Goal: Task Accomplishment & Management: Complete application form

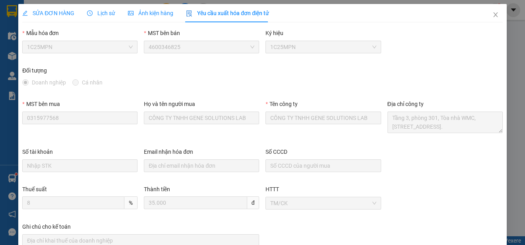
click at [146, 244] on img at bounding box center [144, 249] width 5 height 5
click at [493, 14] on icon "close" at bounding box center [496, 15] width 6 height 6
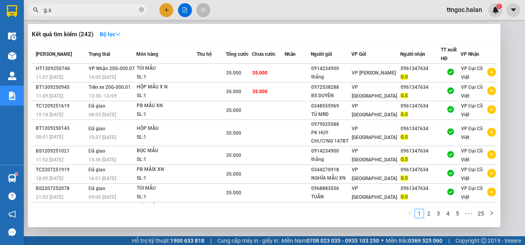
click at [61, 12] on input "g.s" at bounding box center [91, 10] width 94 height 9
click at [60, 12] on input "g.s" at bounding box center [91, 10] width 94 height 9
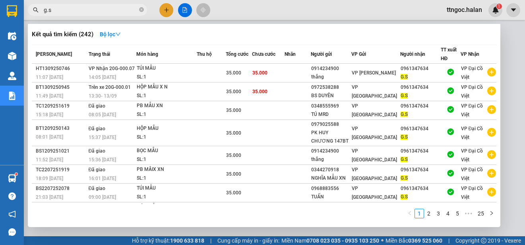
click at [60, 12] on input "g.s" at bounding box center [91, 10] width 94 height 9
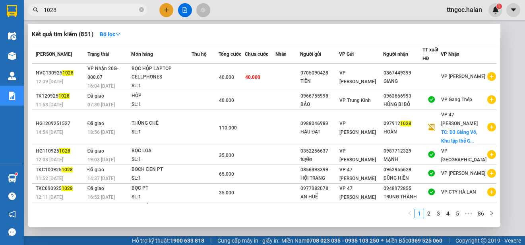
click at [44, 10] on input "1028" at bounding box center [91, 10] width 94 height 9
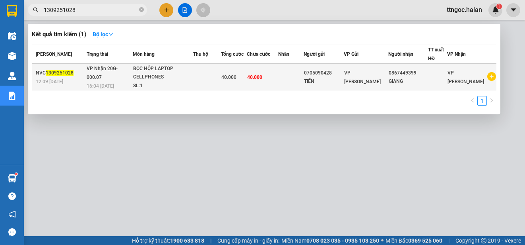
type input "1309251028"
click at [46, 75] on span "1309251028" at bounding box center [60, 73] width 28 height 6
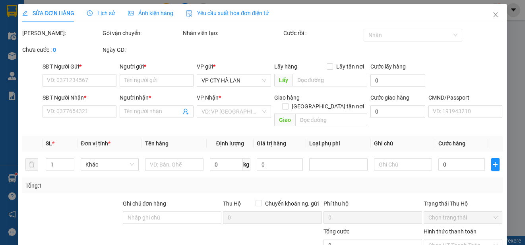
type input "0705090428"
type input "TIẾN"
type input "0867449399"
type input "GIANG"
type input "40.000"
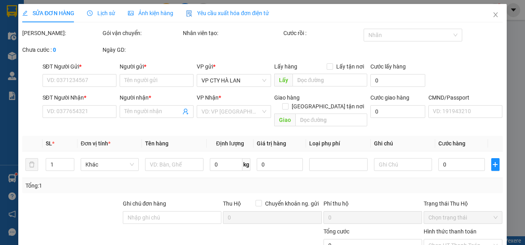
type input "40.000"
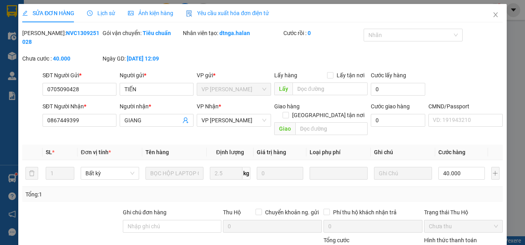
click at [256, 10] on span "Yêu cầu xuất hóa đơn điện tử" at bounding box center [227, 13] width 83 height 6
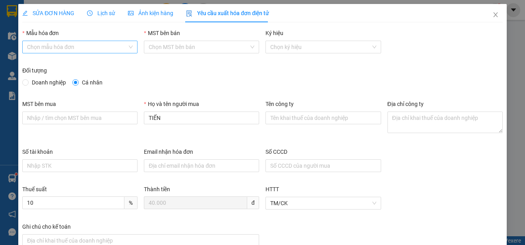
click at [102, 48] on input "Mẫu hóa đơn" at bounding box center [77, 47] width 100 height 12
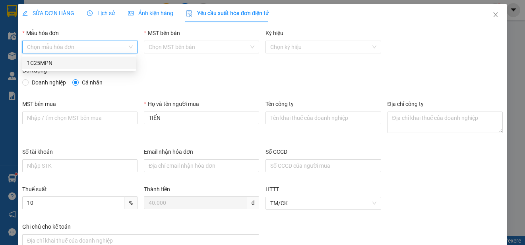
click at [51, 65] on div "1C25MPN" at bounding box center [79, 62] width 104 height 9
type input "8"
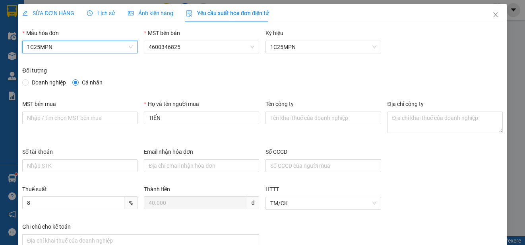
click at [51, 82] on span "Doanh nghiệp" at bounding box center [49, 82] width 41 height 9
click at [28, 82] on input "Doanh nghiệp" at bounding box center [25, 82] width 6 height 6
radio input "true"
radio input "false"
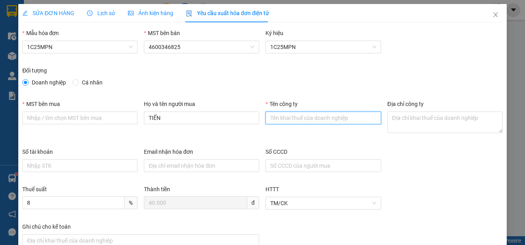
paste input "CÔNG TY TNHH THƯƠNG MẠI TỔNG HỢP HTV"
type input "CÔNG TY TNHH THƯƠNG MẠI TỔNG HỢP HTV"
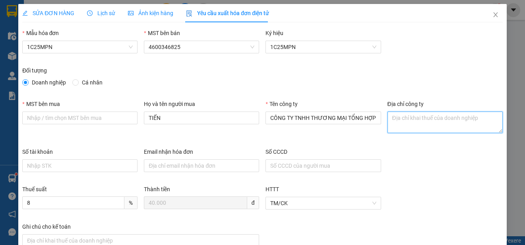
paste textarea "Số [GEOGRAPHIC_DATA][PERSON_NAME], [GEOGRAPHIC_DATA], [GEOGRAPHIC_DATA], [GEOGR…"
type textarea "Số [GEOGRAPHIC_DATA][PERSON_NAME], [GEOGRAPHIC_DATA], [GEOGRAPHIC_DATA], [GEOGR…"
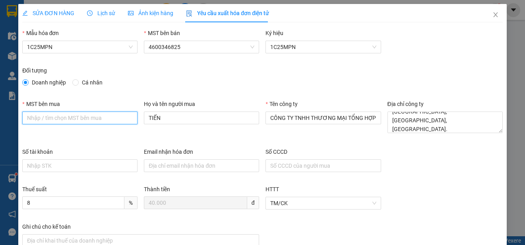
paste input "0108075931"
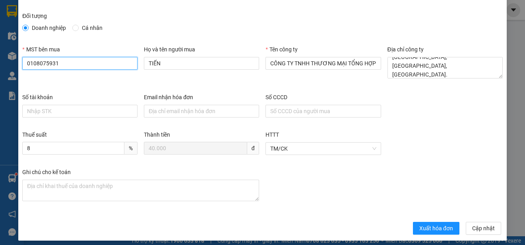
scroll to position [60, 0]
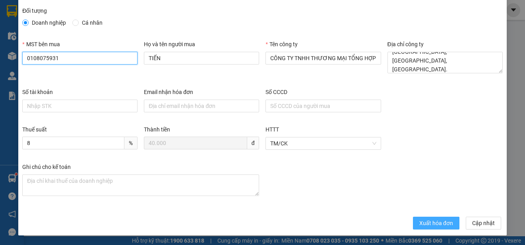
type input "0108075931"
click at [436, 226] on span "Xuất hóa đơn" at bounding box center [437, 222] width 34 height 9
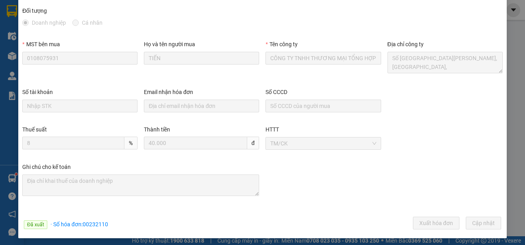
scroll to position [0, 0]
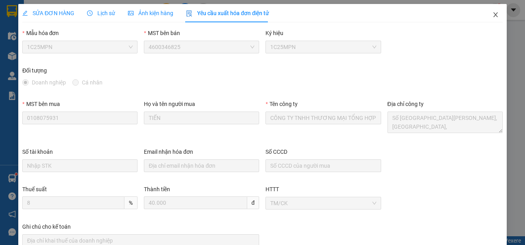
click at [493, 13] on icon "close" at bounding box center [496, 15] width 6 height 6
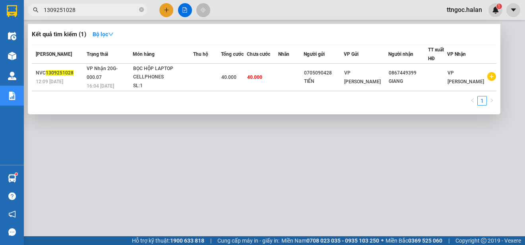
drag, startPoint x: 84, startPoint y: 10, endPoint x: 66, endPoint y: 12, distance: 18.4
click at [66, 12] on input "1309251028" at bounding box center [91, 10] width 94 height 9
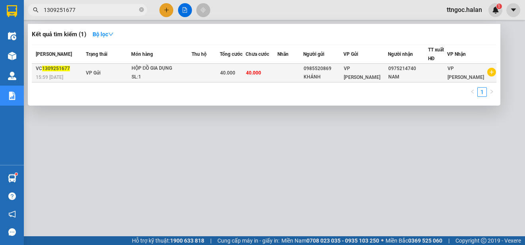
type input "1309251677"
click at [60, 68] on span "1309251677" at bounding box center [56, 69] width 28 height 6
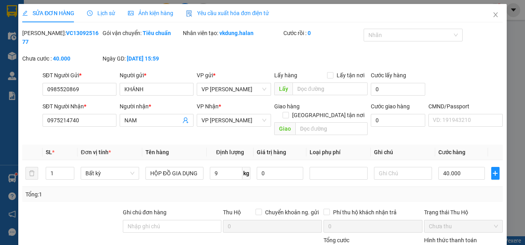
type input "0985520869"
type input "KHÁNH"
type input "0975214740"
type input "NAM"
type input "40.000"
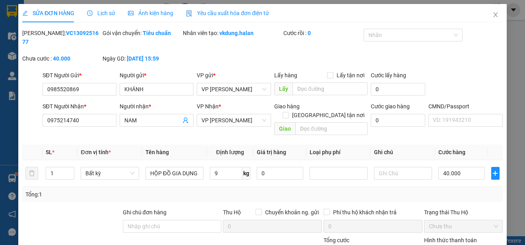
type input "40.000"
click at [221, 15] on span "Yêu cầu xuất hóa đơn điện tử" at bounding box center [227, 13] width 83 height 6
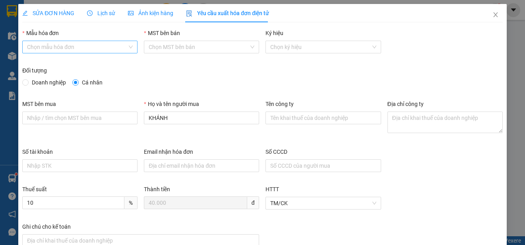
click at [83, 43] on input "Mẫu hóa đơn" at bounding box center [77, 47] width 100 height 12
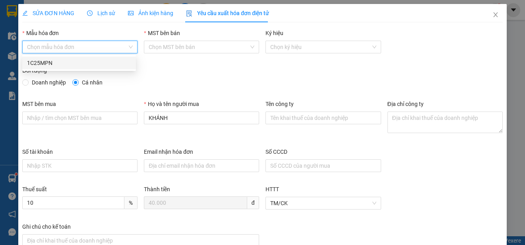
click at [51, 61] on div "1C25MPN" at bounding box center [79, 62] width 104 height 9
type input "8"
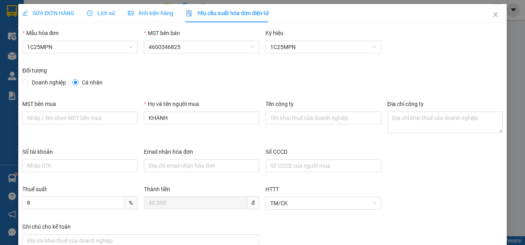
click at [35, 80] on span "Doanh nghiệp" at bounding box center [49, 82] width 41 height 9
click at [28, 80] on input "Doanh nghiệp" at bounding box center [25, 82] width 6 height 6
radio input "true"
radio input "false"
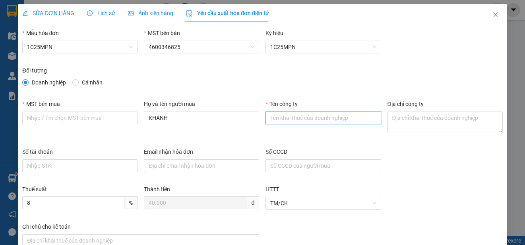
paste input "CÔNG TY CỔ PHẦN PKG BATTERY"
type input "CÔNG TY CỔ PHẦN PKG BATTERY"
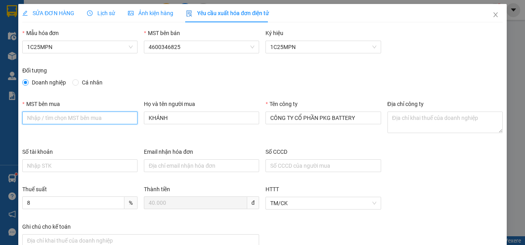
paste input "0109982347"
type input "0109982347"
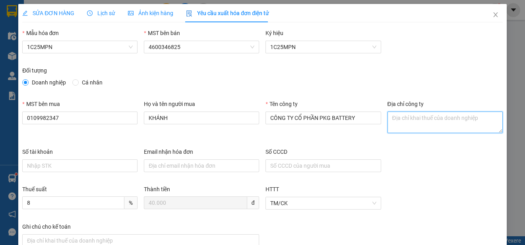
paste textarea "[STREET_ADDRESS]"
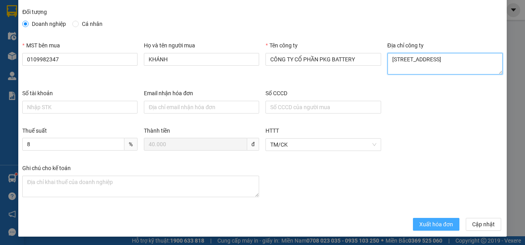
scroll to position [60, 0]
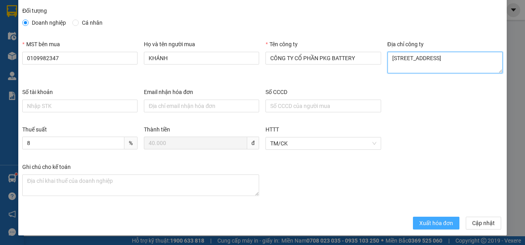
type textarea "[STREET_ADDRESS]"
click at [425, 222] on span "Xuất hóa đơn" at bounding box center [437, 222] width 34 height 9
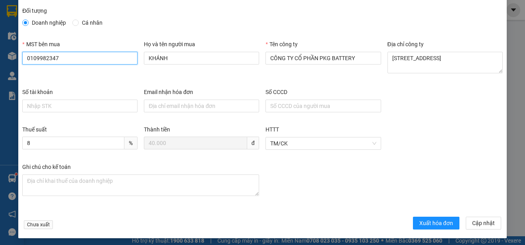
click at [45, 62] on input "0109982347" at bounding box center [79, 58] width 115 height 13
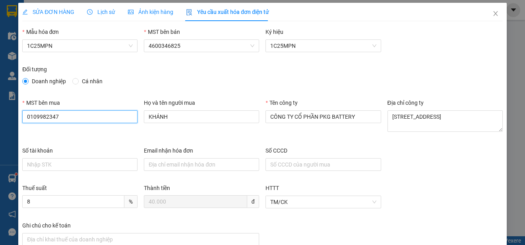
scroll to position [0, 0]
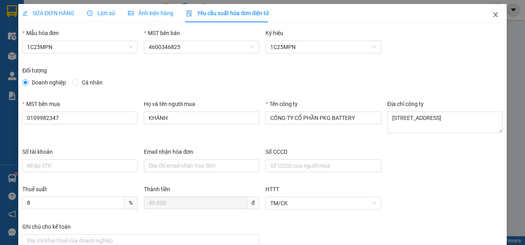
click at [493, 14] on icon "close" at bounding box center [496, 15] width 6 height 6
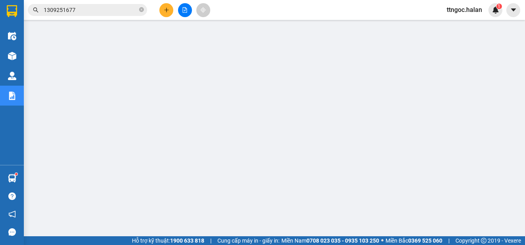
click at [88, 10] on input "1309251677" at bounding box center [91, 10] width 94 height 9
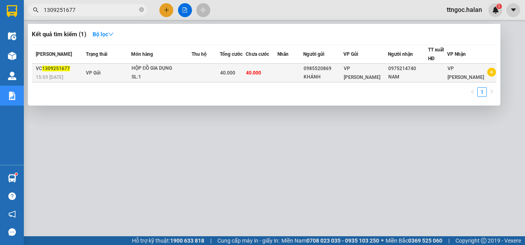
click at [55, 71] on div "VC 1309251677" at bounding box center [60, 68] width 48 height 8
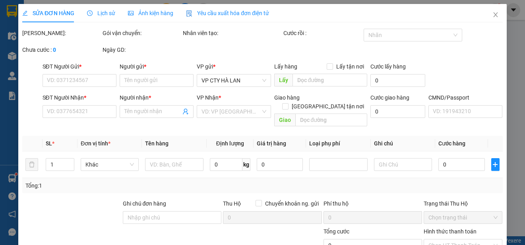
type input "0985520869"
type input "KHÁNH"
type input "0975214740"
type input "NAM"
type input "40.000"
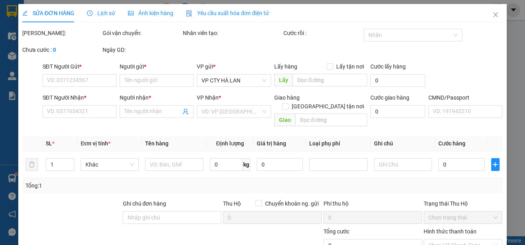
type input "40.000"
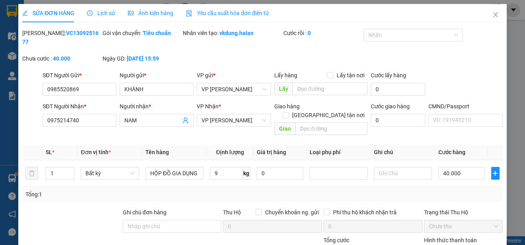
click at [243, 14] on span "Yêu cầu xuất hóa đơn điện tử" at bounding box center [227, 13] width 83 height 6
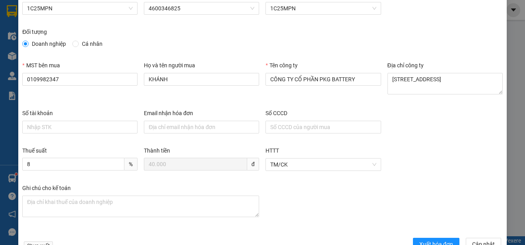
scroll to position [62, 0]
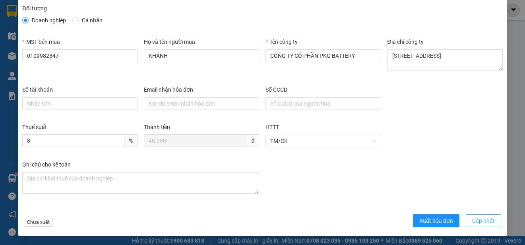
click at [473, 218] on span "Cập nhật" at bounding box center [484, 220] width 23 height 9
click at [420, 223] on span "Xuất hóa đơn" at bounding box center [437, 220] width 34 height 9
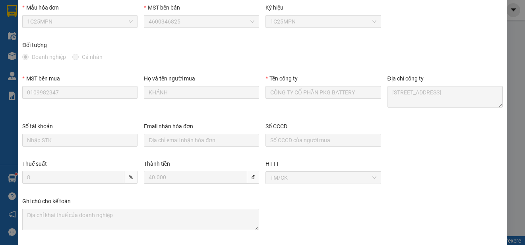
scroll to position [0, 0]
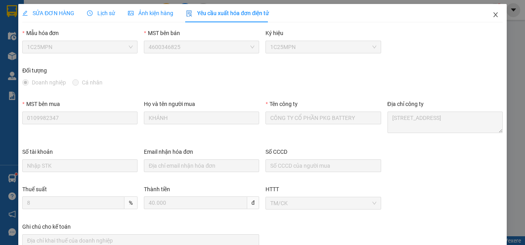
click at [493, 12] on icon "close" at bounding box center [496, 15] width 6 height 6
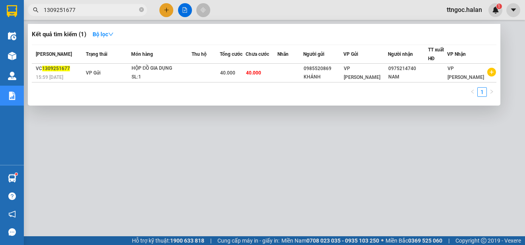
drag, startPoint x: 80, startPoint y: 10, endPoint x: 64, endPoint y: 9, distance: 16.8
click at [64, 9] on input "1309251677" at bounding box center [91, 10] width 94 height 9
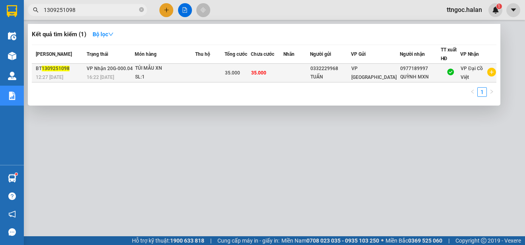
type input "1309251098"
click at [56, 68] on span "1309251098" at bounding box center [56, 69] width 28 height 6
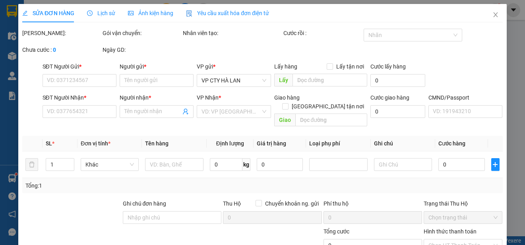
type input "0332229968"
type input "TUẤN"
type input "0977189997"
type input "QUỲNH MXN"
type input "35.000"
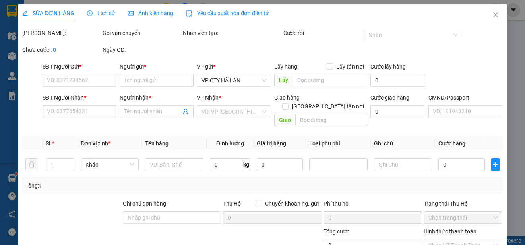
type input "35.000"
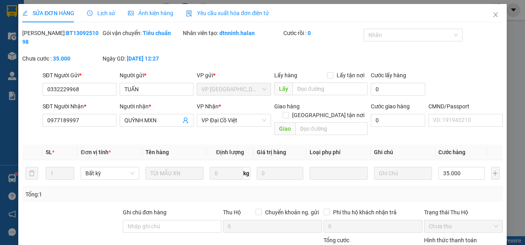
click at [239, 13] on span "Yêu cầu xuất hóa đơn điện tử" at bounding box center [227, 13] width 83 height 6
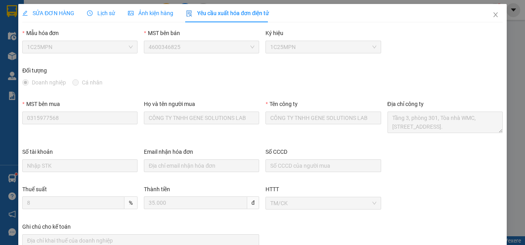
click at [90, 49] on span "1C25MPN" at bounding box center [80, 47] width 106 height 12
click at [493, 14] on icon "close" at bounding box center [496, 15] width 6 height 6
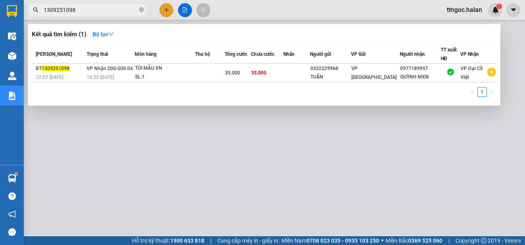
drag, startPoint x: 75, startPoint y: 12, endPoint x: 68, endPoint y: 10, distance: 7.4
click at [68, 10] on input "1309251098" at bounding box center [91, 10] width 94 height 9
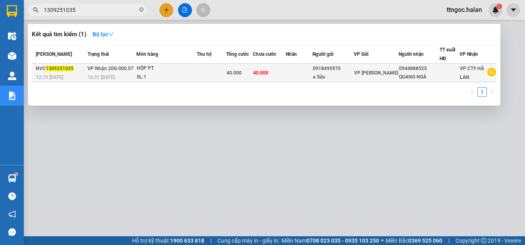
type input "1309251035"
click at [49, 74] on span "12:10 [DATE]" at bounding box center [49, 77] width 27 height 6
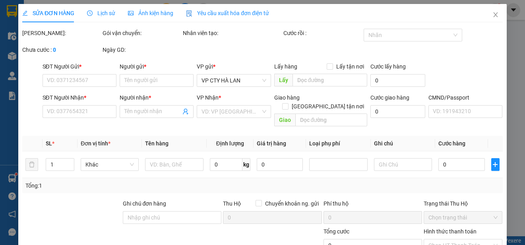
type input "0918495970"
type input "a Sửu"
type input "0944888525"
type input "QUANG NGÀ"
type input "40.000"
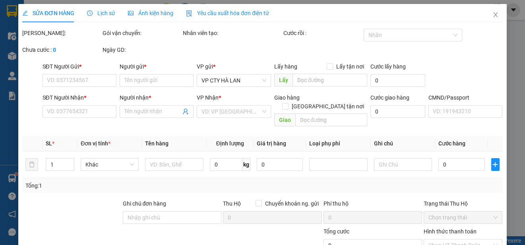
type input "40.000"
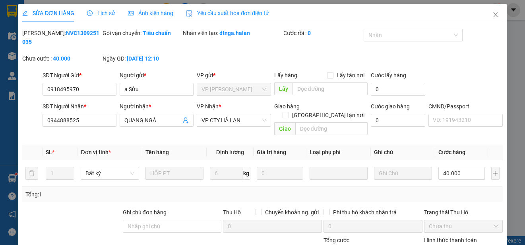
click at [217, 15] on span "Yêu cầu xuất hóa đơn điện tử" at bounding box center [227, 13] width 83 height 6
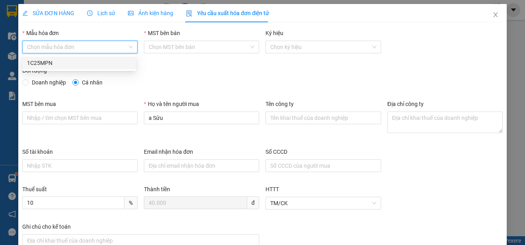
click at [101, 42] on input "Mẫu hóa đơn" at bounding box center [77, 47] width 100 height 12
click at [55, 65] on div "1C25MPN" at bounding box center [79, 62] width 104 height 9
type input "8"
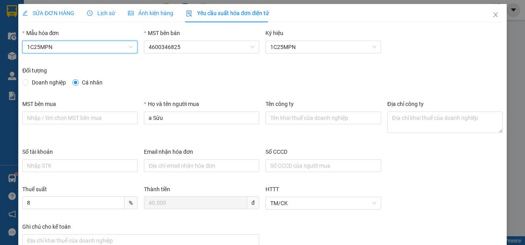
click at [45, 82] on span "Doanh nghiệp" at bounding box center [49, 82] width 41 height 9
click at [28, 82] on input "Doanh nghiệp" at bounding box center [25, 82] width 6 height 6
radio input "true"
radio input "false"
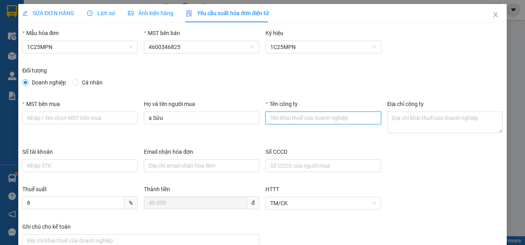
click at [284, 120] on input "Tên công ty" at bounding box center [323, 117] width 115 height 13
click at [291, 117] on input "Tên công ty" at bounding box center [323, 117] width 115 height 13
paste input "CÔNG TY TNHH QUANG NGÀ"
type input "CÔNG TY TNHH QUANG NGÀ"
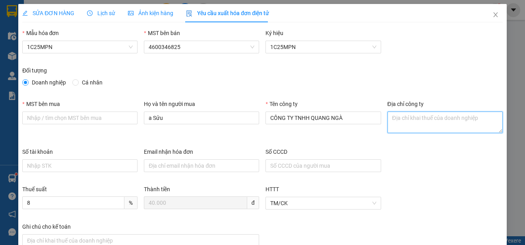
click at [393, 119] on textarea "Địa chỉ công ty" at bounding box center [445, 121] width 115 height 21
paste textarea "SN 347, [STREET_ADDRESS][PERSON_NAME]."
type textarea "SN 347, [STREET_ADDRESS][PERSON_NAME]."
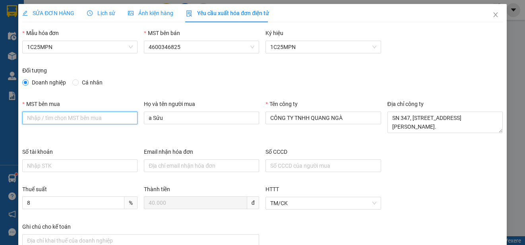
click at [36, 119] on input "MST bên mua" at bounding box center [79, 117] width 115 height 13
paste input "4600307551"
type input "4600307551"
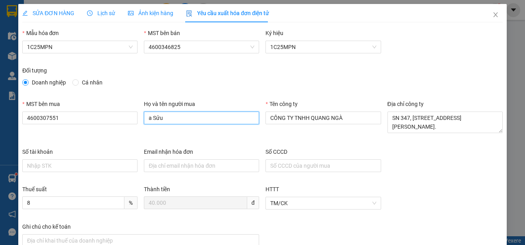
click at [196, 121] on input "a Sửu" at bounding box center [201, 117] width 115 height 13
click at [195, 121] on input "a Sửu" at bounding box center [201, 117] width 115 height 13
paste input "[PERSON_NAME]"
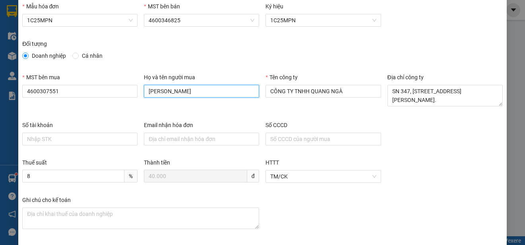
scroll to position [60, 0]
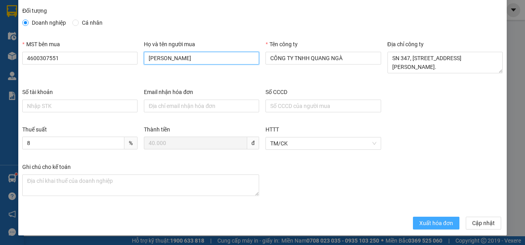
type input "[PERSON_NAME]"
click at [426, 226] on span "Xuất hóa đơn" at bounding box center [437, 222] width 34 height 9
